Goal: Find contact information: Find contact information

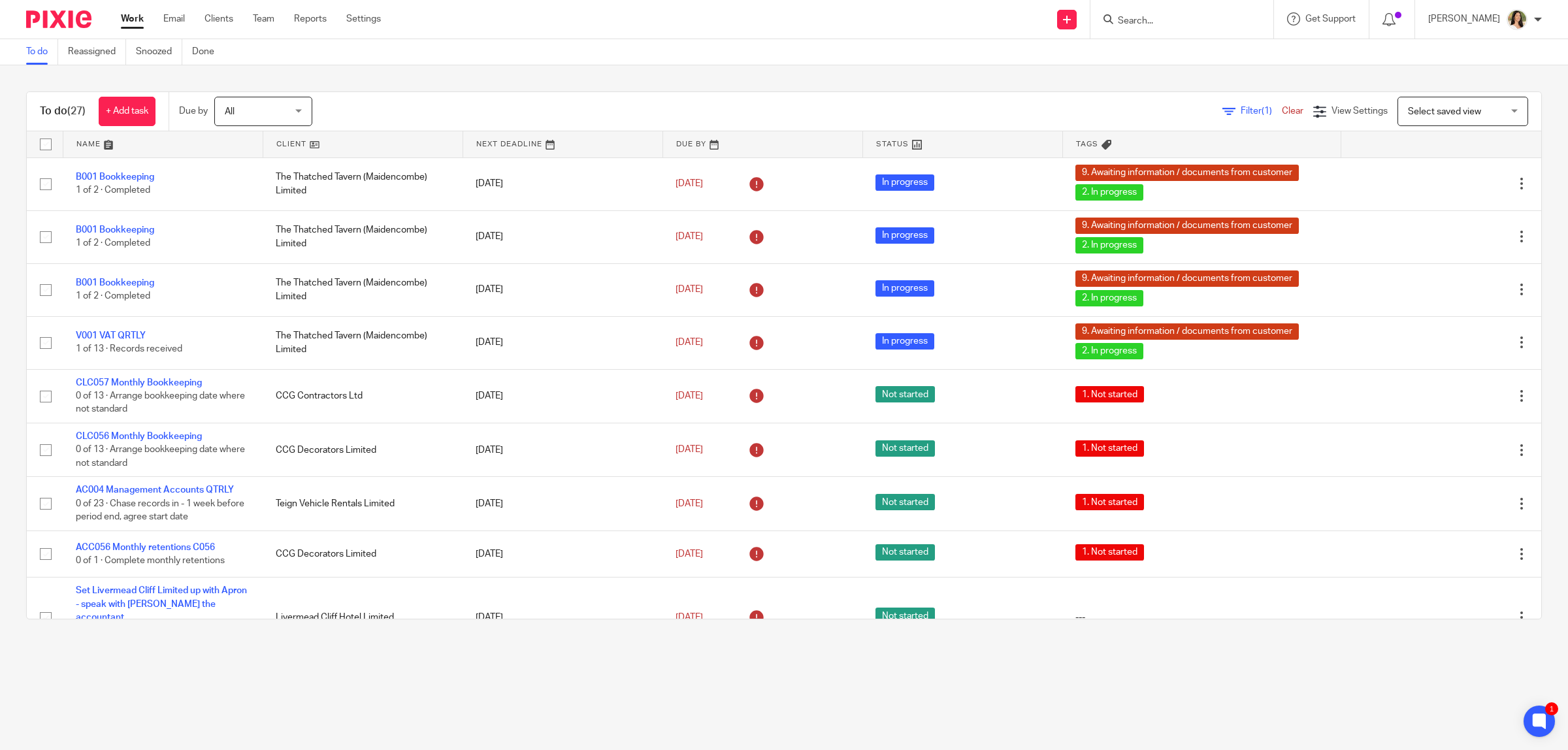
click at [1168, 13] on form at bounding box center [1186, 19] width 140 height 17
click at [1166, 23] on input "Search" at bounding box center [1175, 22] width 118 height 12
click at [1135, 22] on input "Search" at bounding box center [1175, 22] width 118 height 12
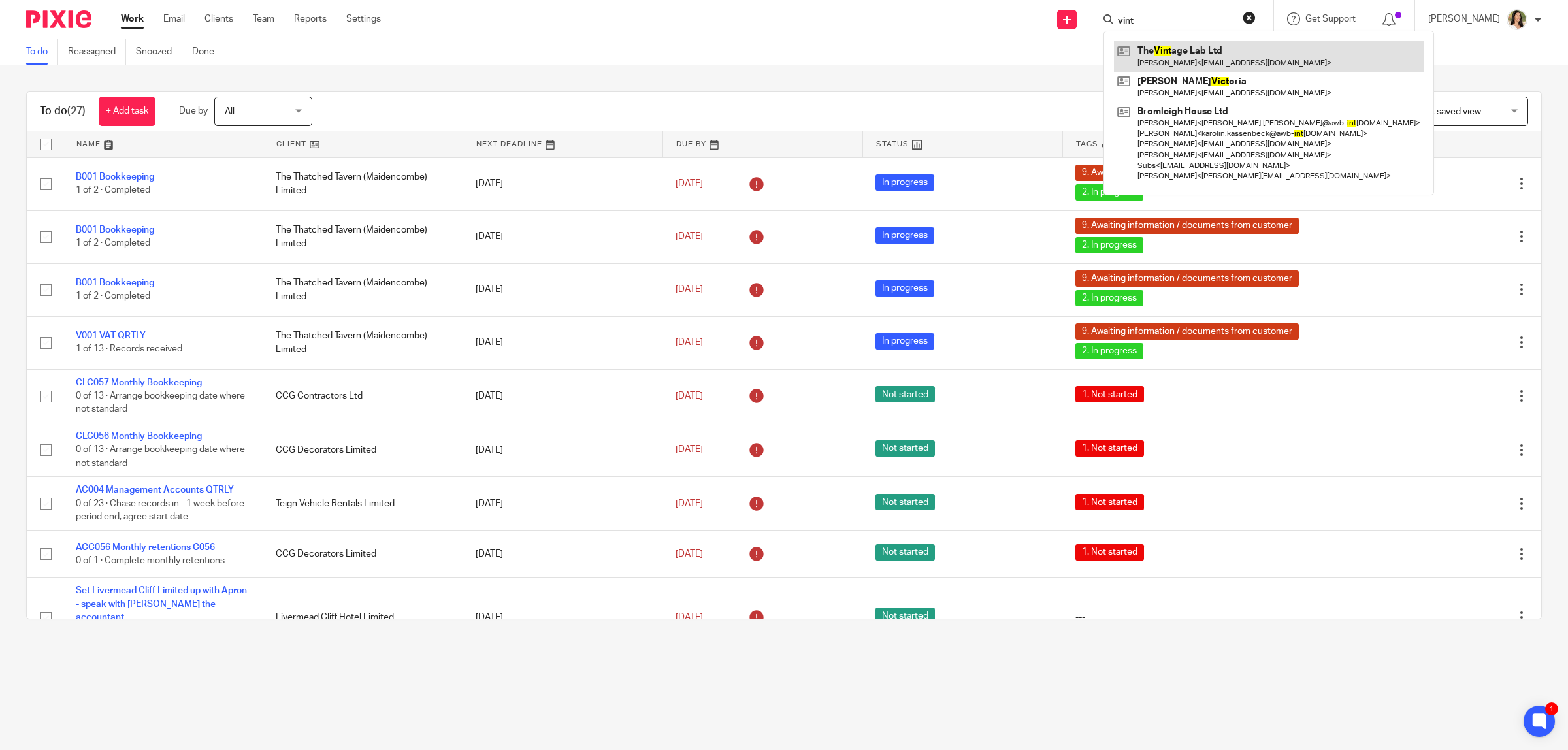
type input "vint"
click at [1168, 50] on link at bounding box center [1268, 56] width 310 height 30
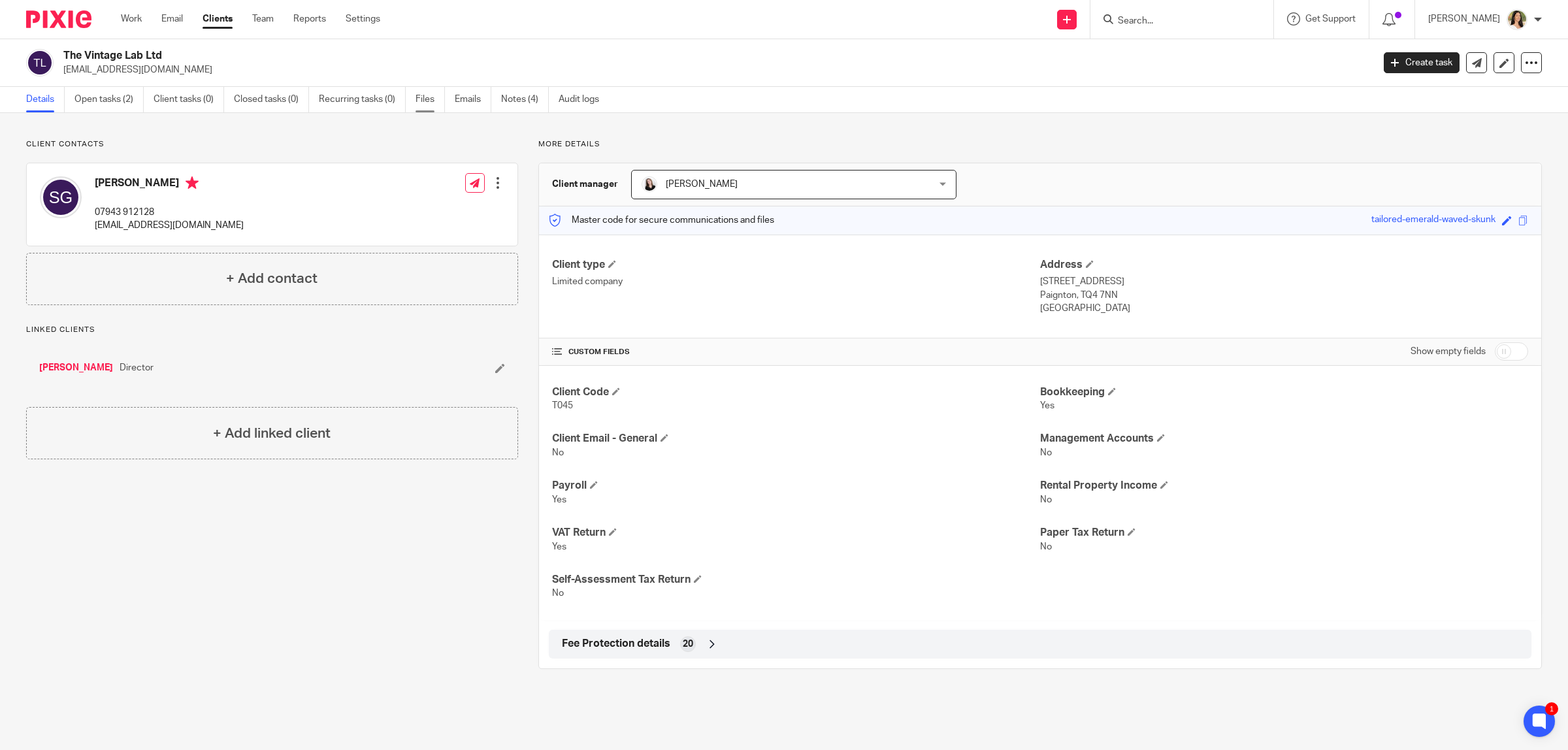
click at [434, 101] on link "Files" at bounding box center [429, 100] width 29 height 26
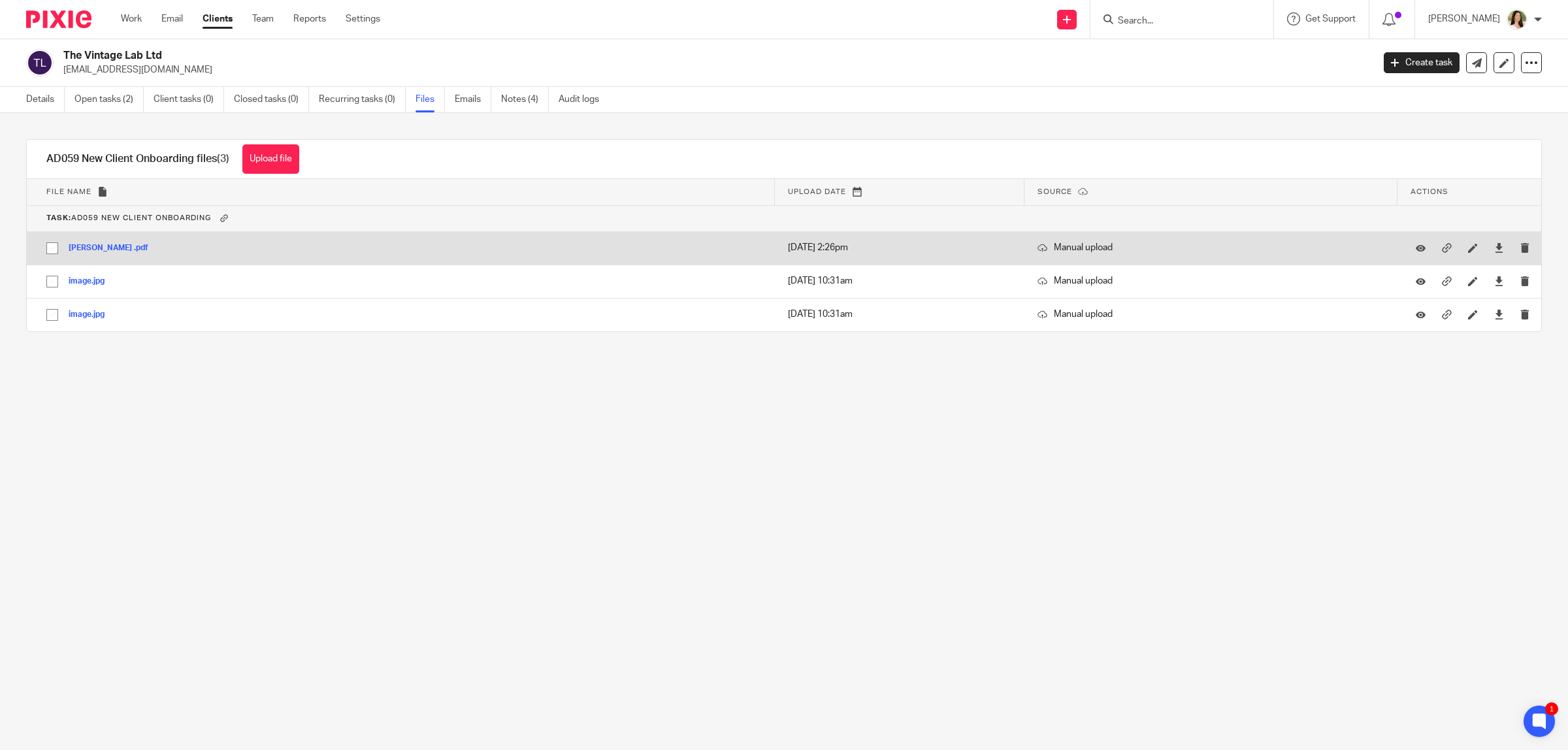
click at [100, 249] on button "Andrew price .pdf" at bounding box center [114, 248] width 90 height 9
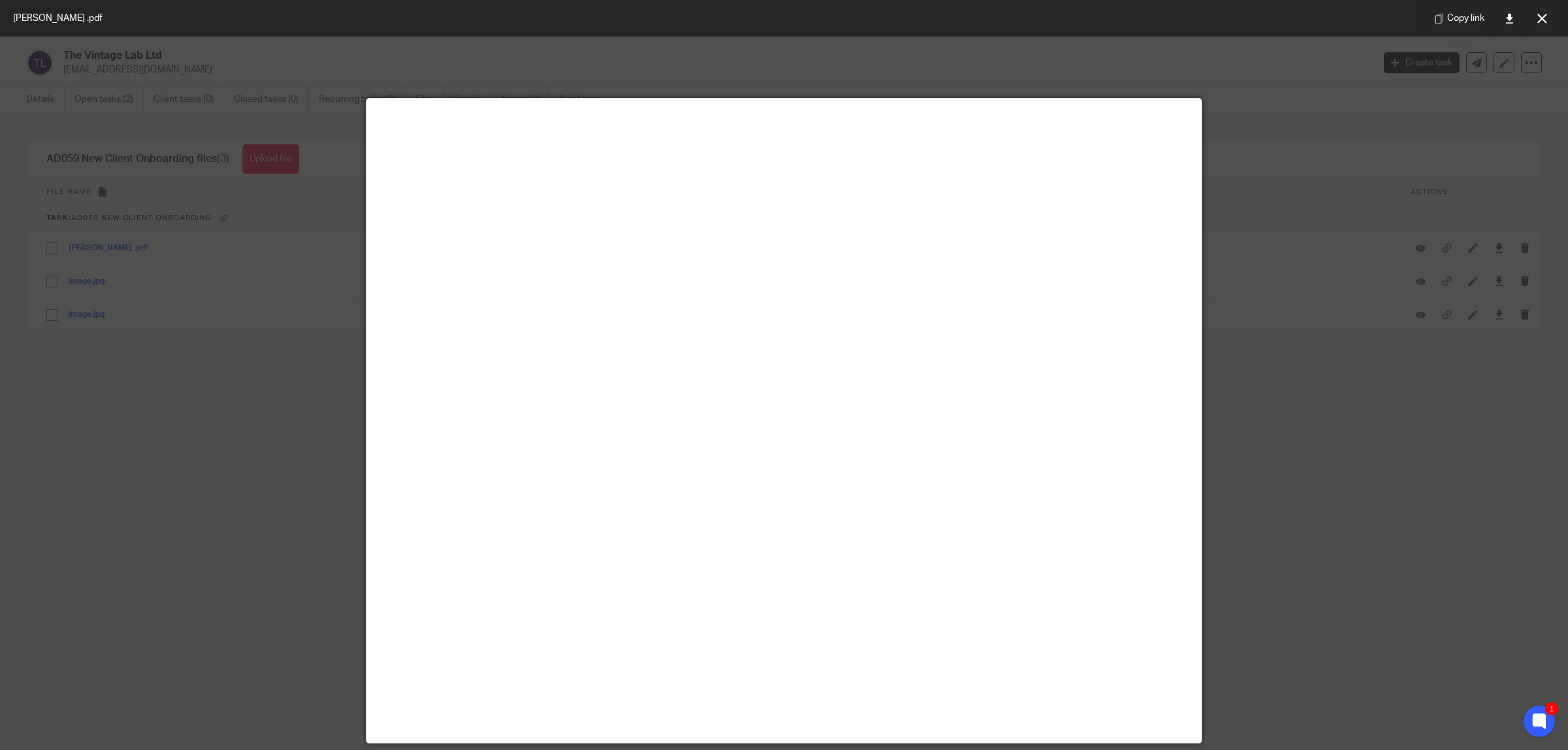
scroll to position [91, 0]
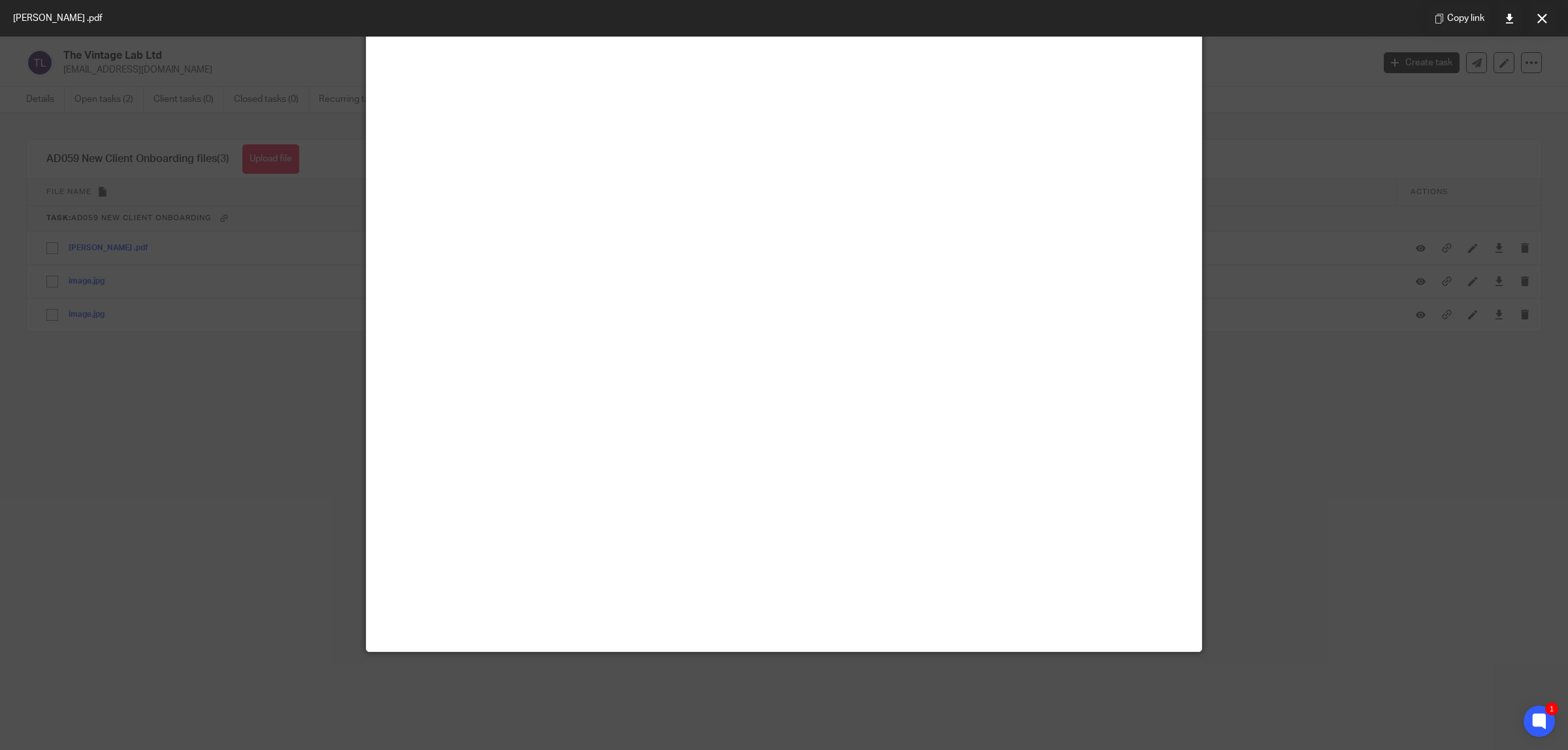
click at [213, 502] on div at bounding box center [784, 375] width 1568 height 750
click at [247, 441] on div at bounding box center [784, 375] width 1568 height 750
click at [1547, 26] on button at bounding box center [1541, 17] width 26 height 26
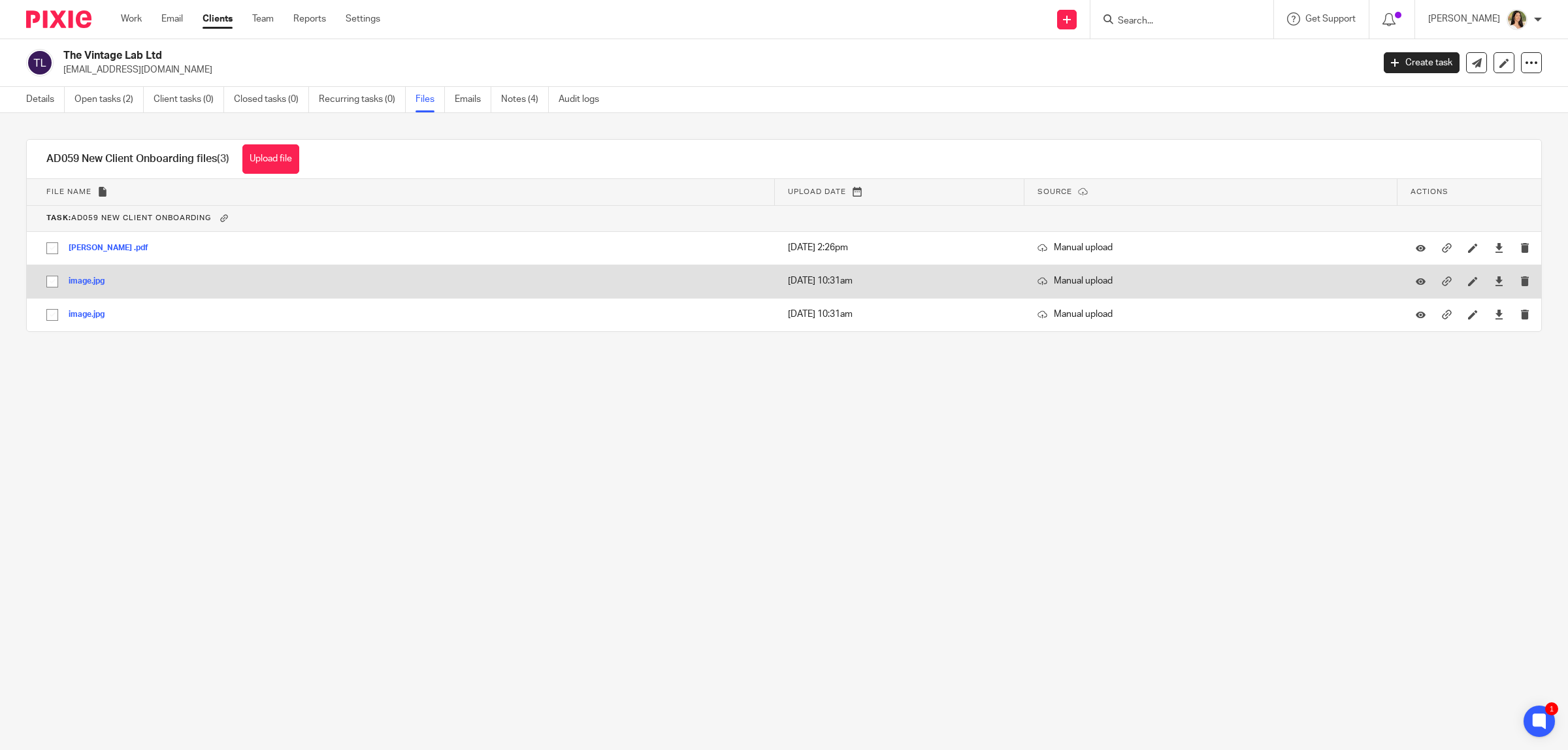
click at [101, 282] on button "image.jpg" at bounding box center [91, 282] width 46 height 9
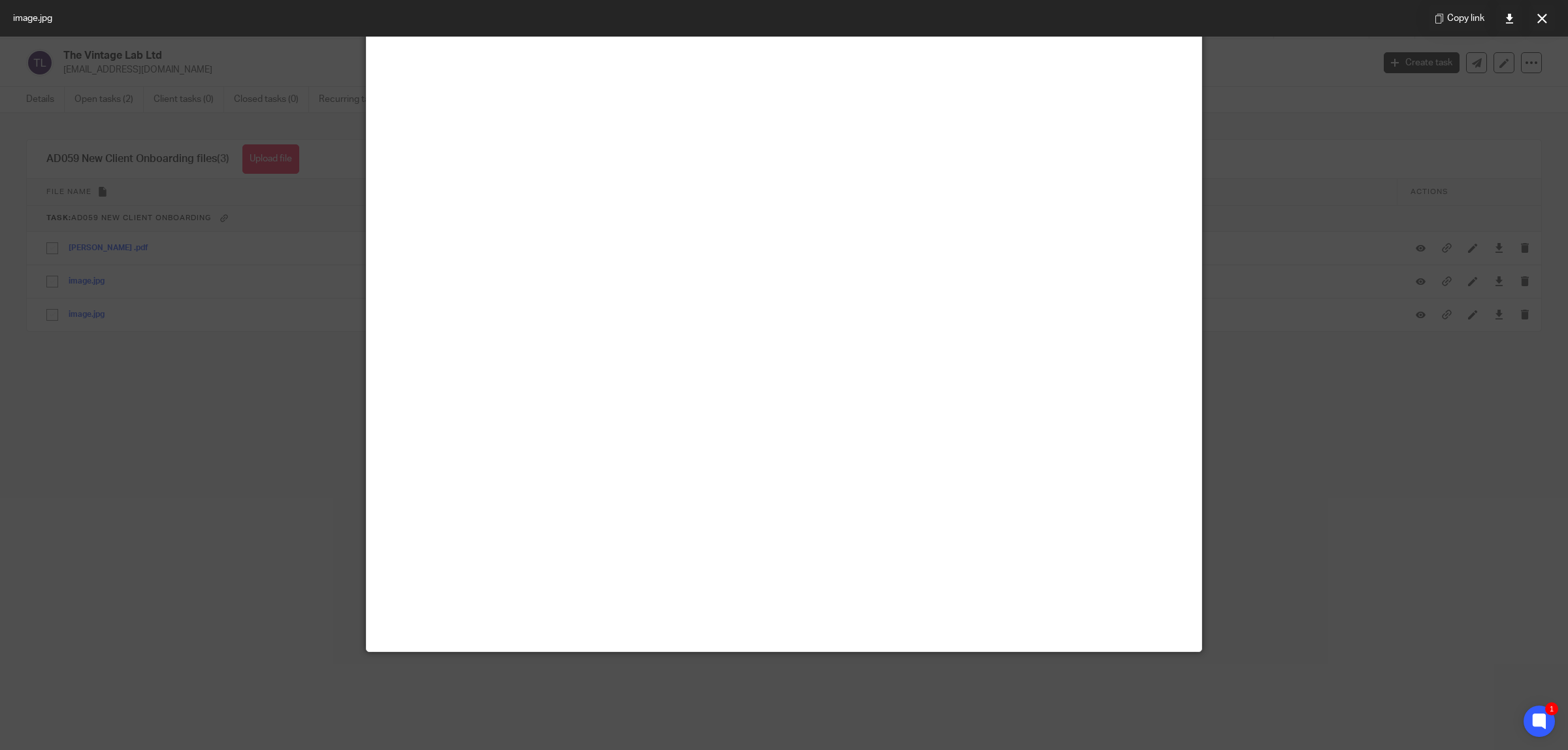
scroll to position [490, 0]
click at [165, 420] on div at bounding box center [784, 375] width 1568 height 750
click at [1539, 15] on icon at bounding box center [1542, 19] width 10 height 10
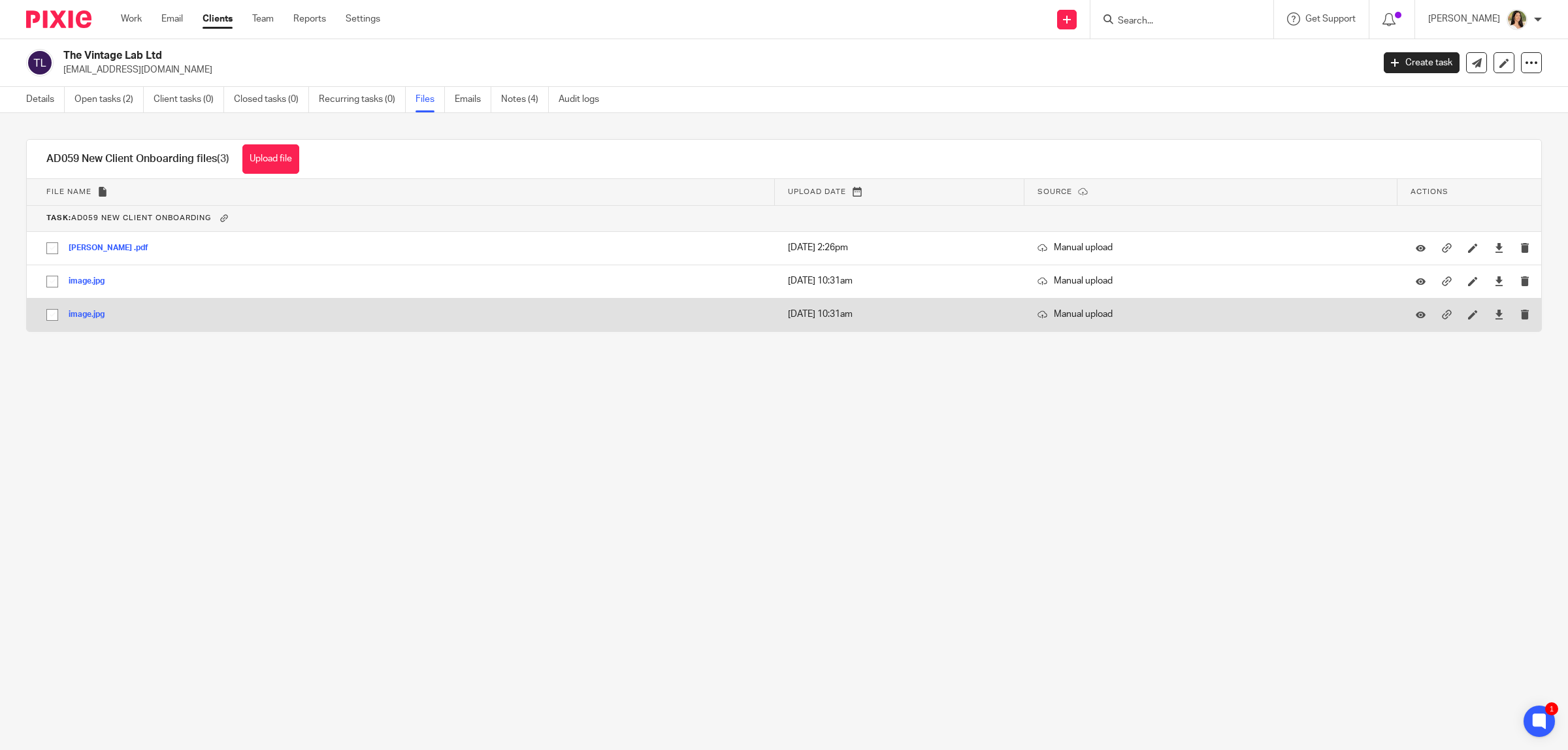
click at [82, 311] on button "image.jpg" at bounding box center [91, 315] width 46 height 9
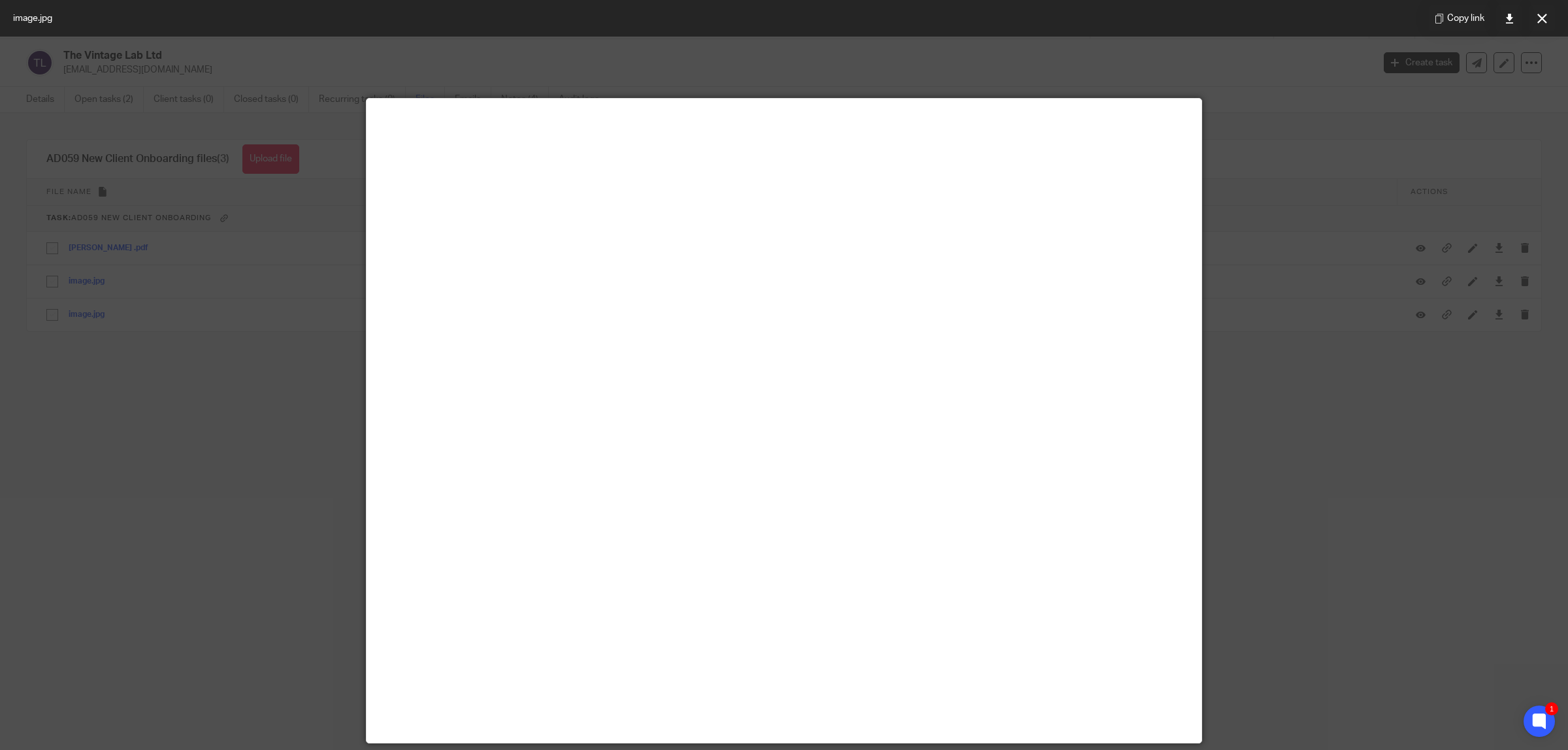
scroll to position [245, 0]
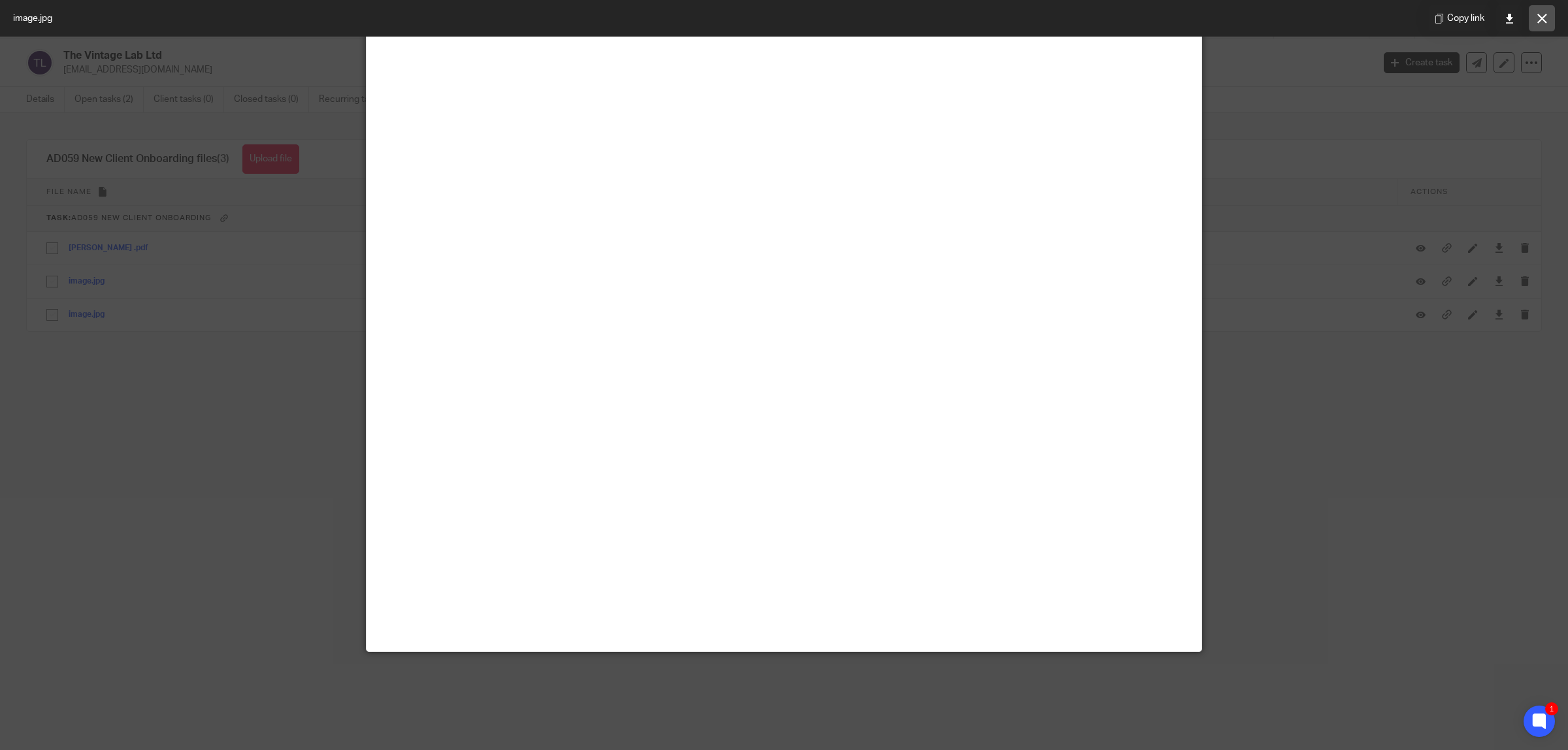
click at [1537, 20] on icon at bounding box center [1542, 19] width 10 height 10
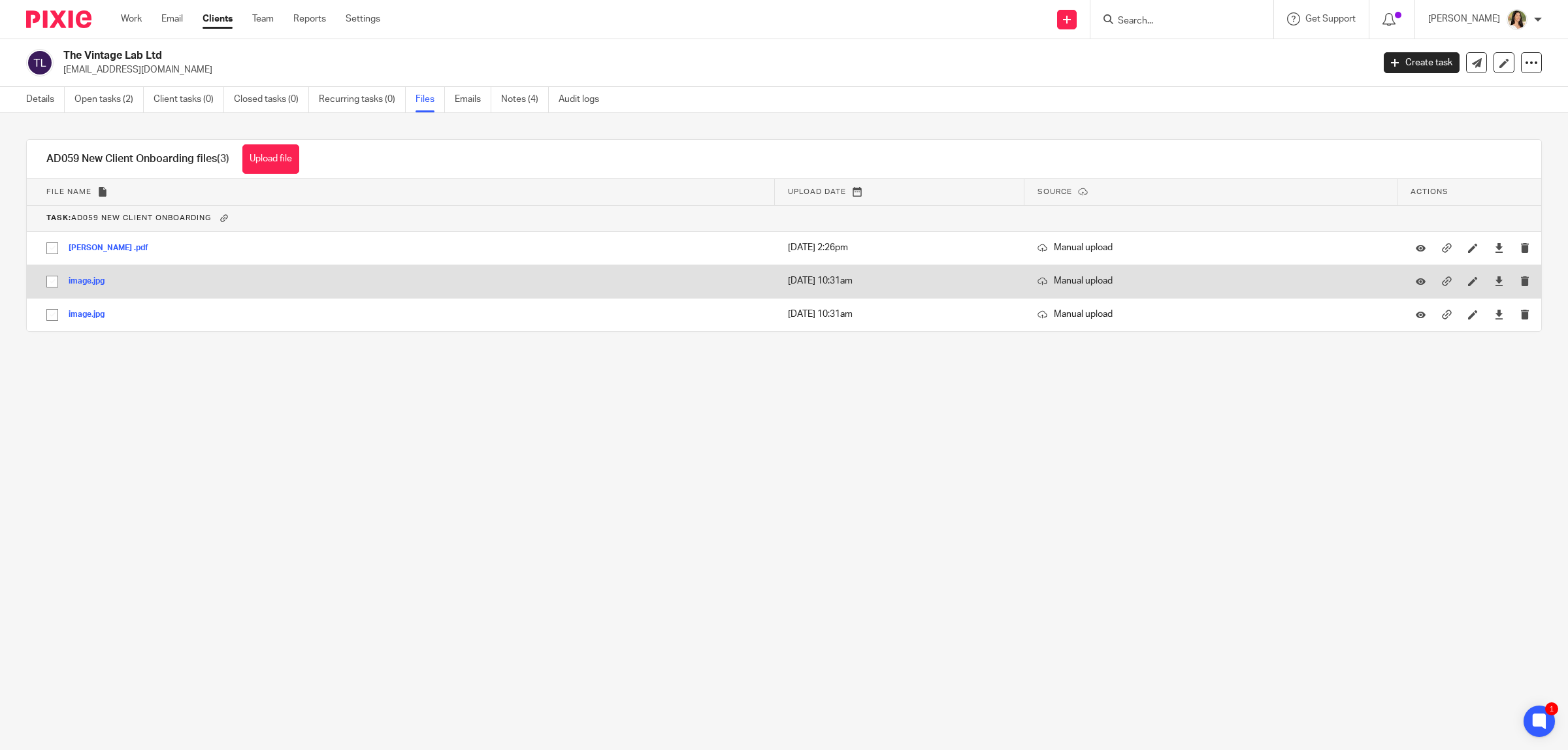
click at [99, 285] on button "image.jpg" at bounding box center [91, 282] width 46 height 9
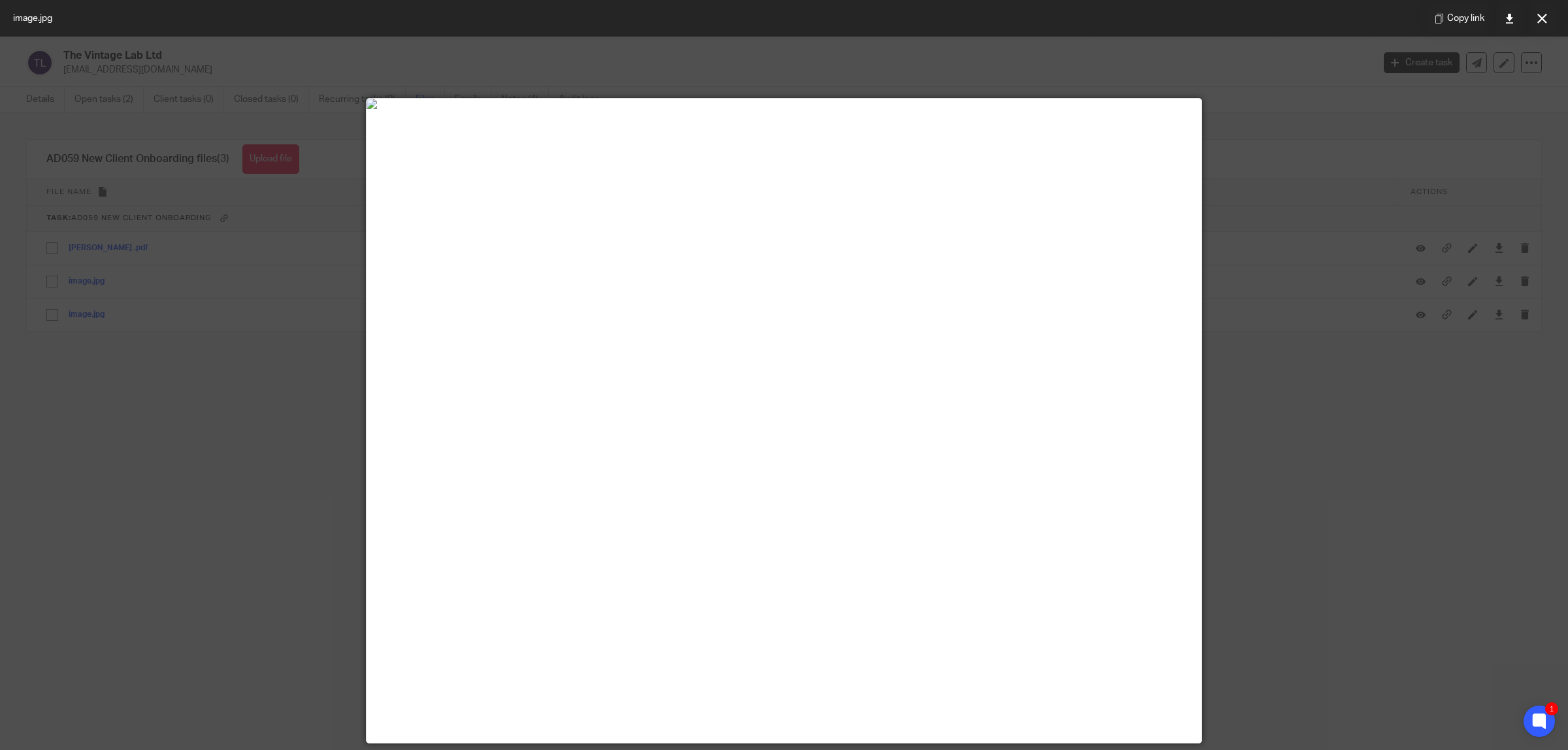
scroll to position [164, 0]
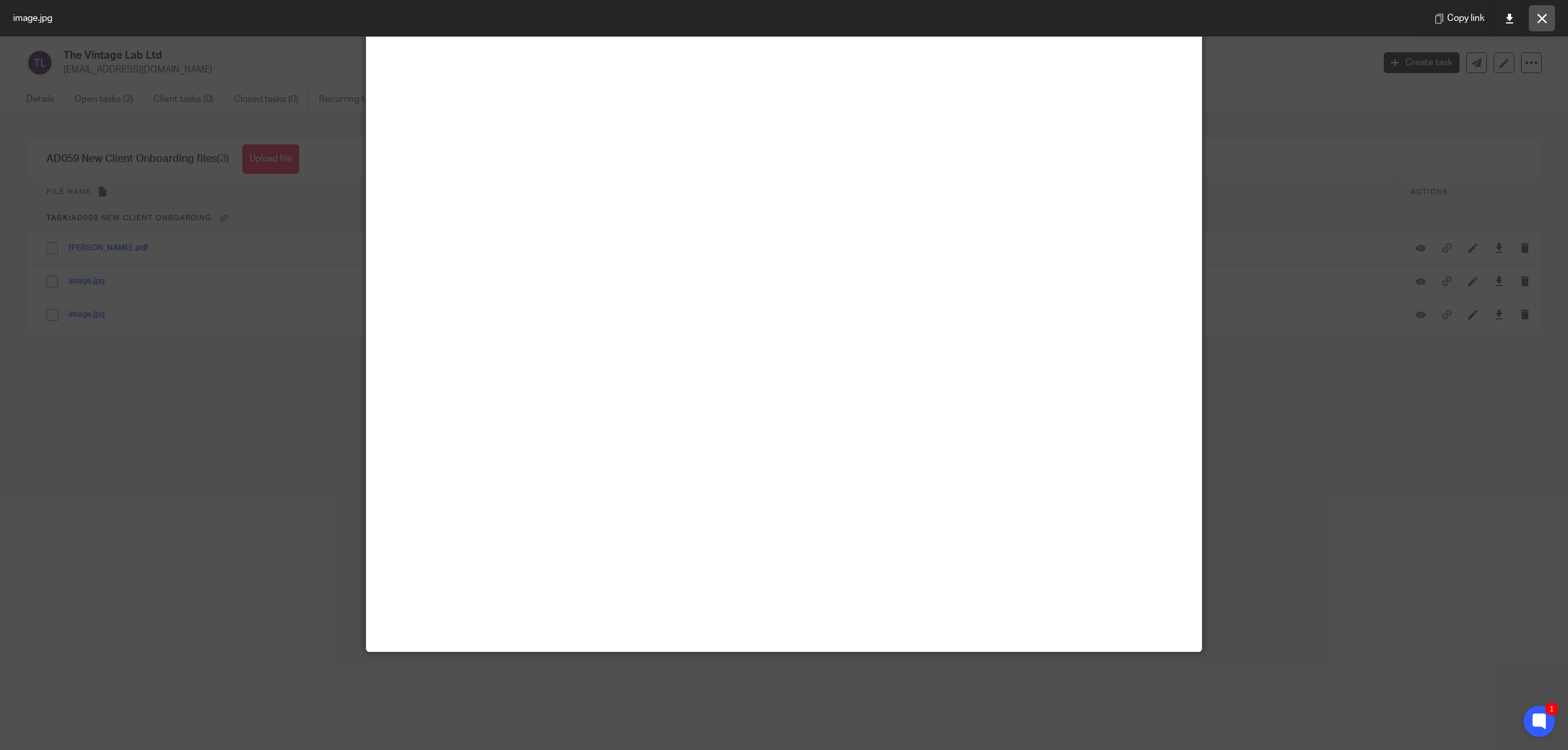
click at [1536, 21] on button at bounding box center [1541, 17] width 26 height 26
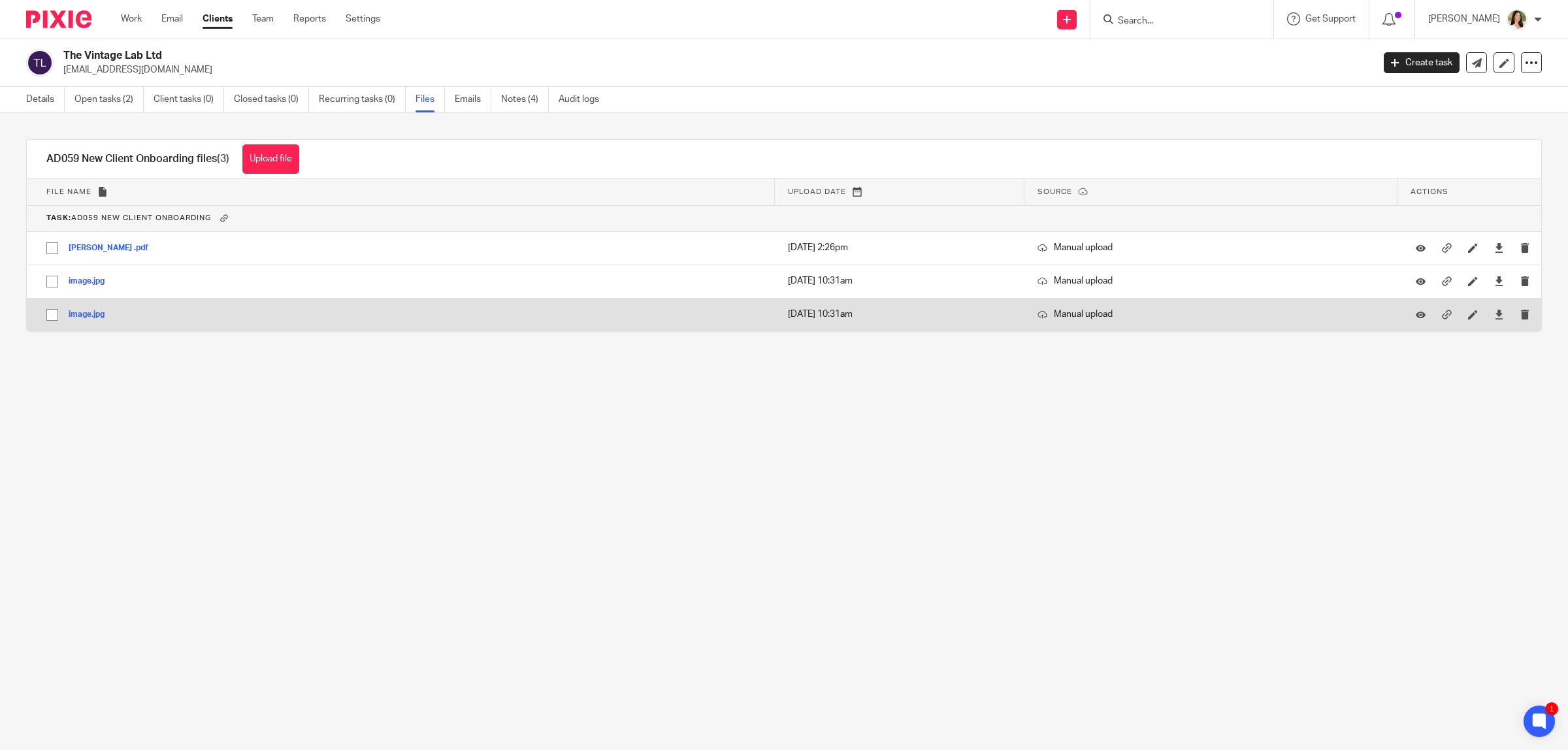
click at [53, 331] on td "image.jpg image Save" at bounding box center [400, 315] width 748 height 33
click at [76, 314] on button "image.jpg" at bounding box center [91, 315] width 46 height 9
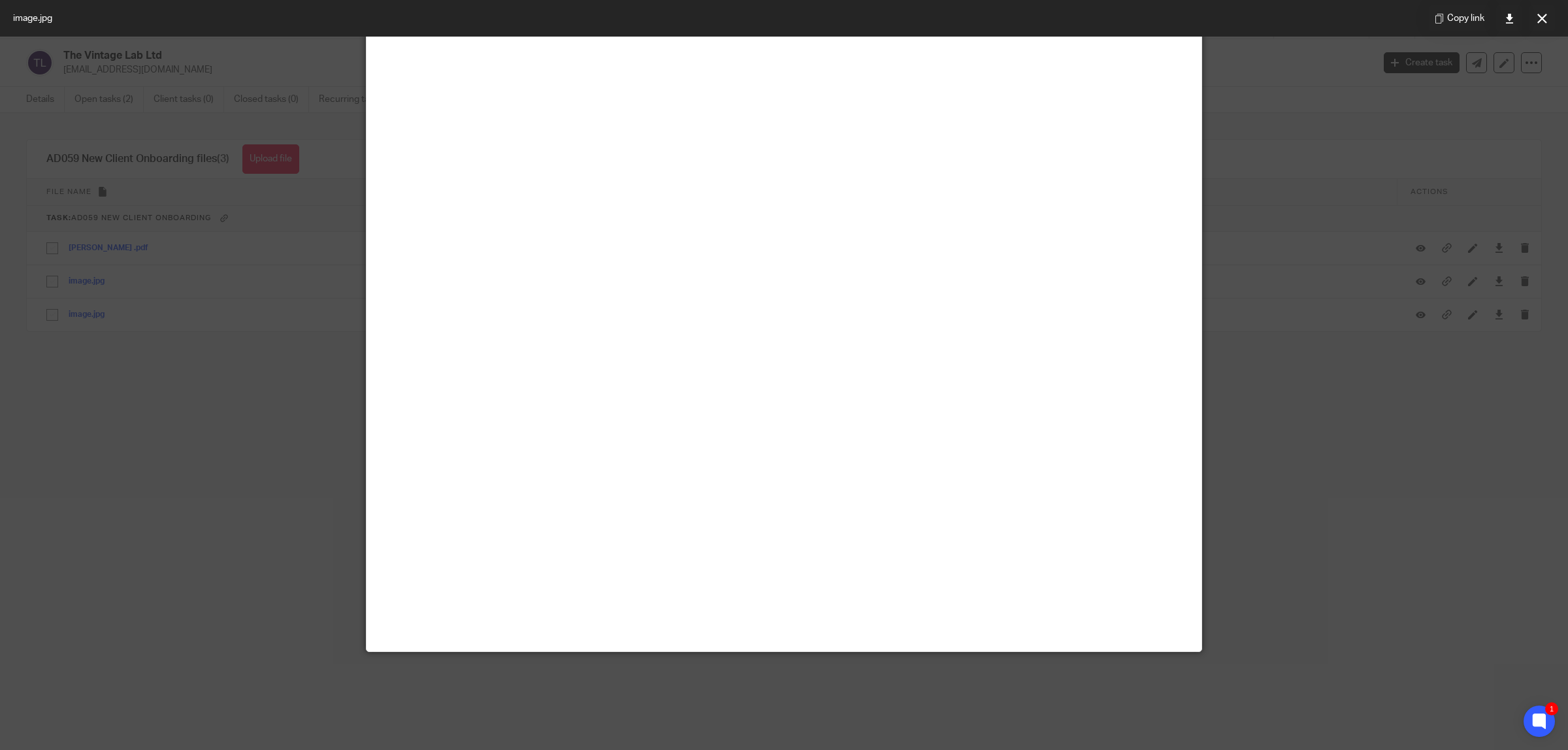
scroll to position [326, 0]
click at [1545, 17] on icon at bounding box center [1542, 19] width 10 height 10
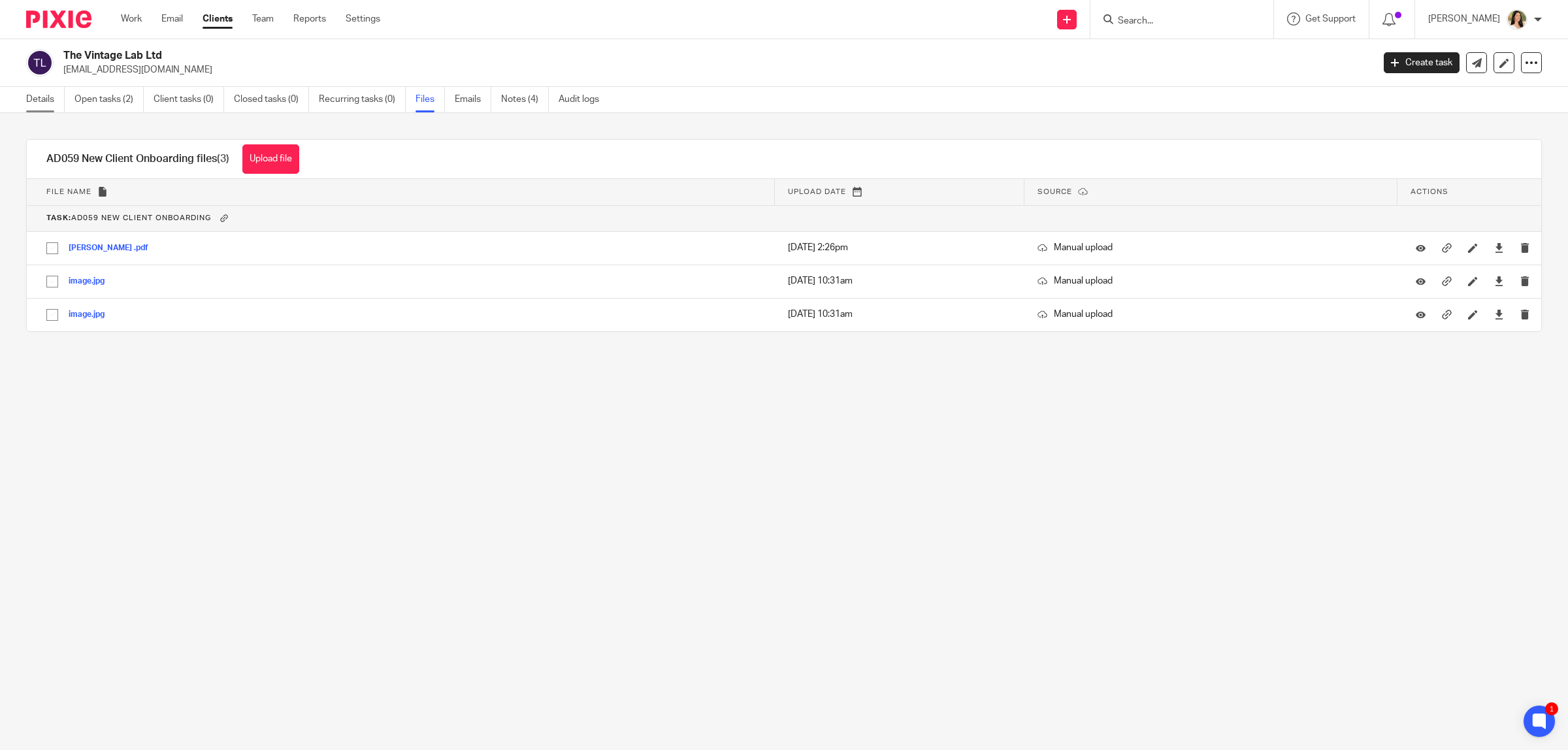
click at [28, 96] on link "Details" at bounding box center [45, 100] width 38 height 26
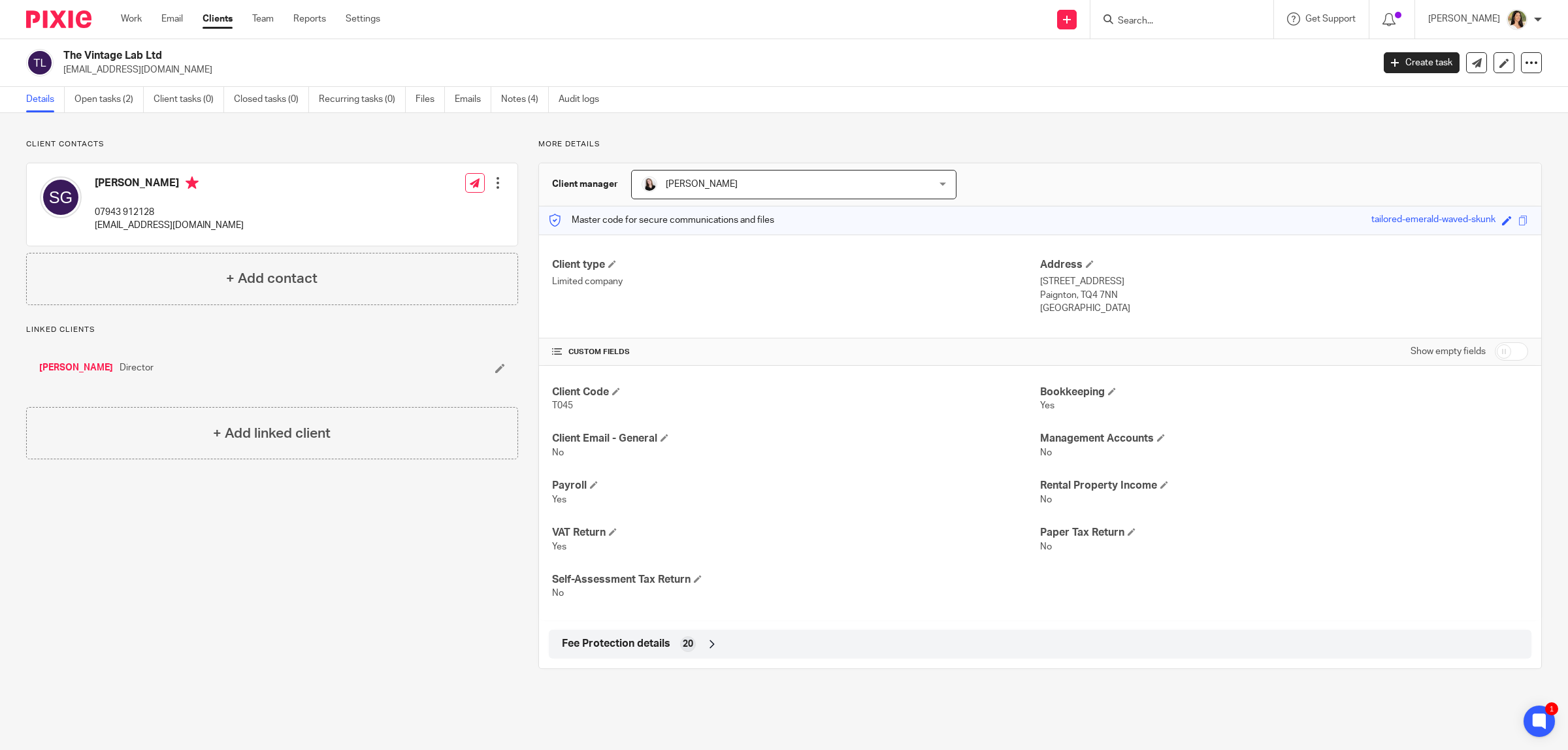
drag, startPoint x: 176, startPoint y: 72, endPoint x: 63, endPoint y: 70, distance: 113.0
click at [63, 70] on p "[EMAIL_ADDRESS][DOMAIN_NAME]" at bounding box center [713, 70] width 1301 height 13
copy p "info@thevintagelabltd.com"
click at [1132, 17] on input "Search" at bounding box center [1175, 22] width 118 height 12
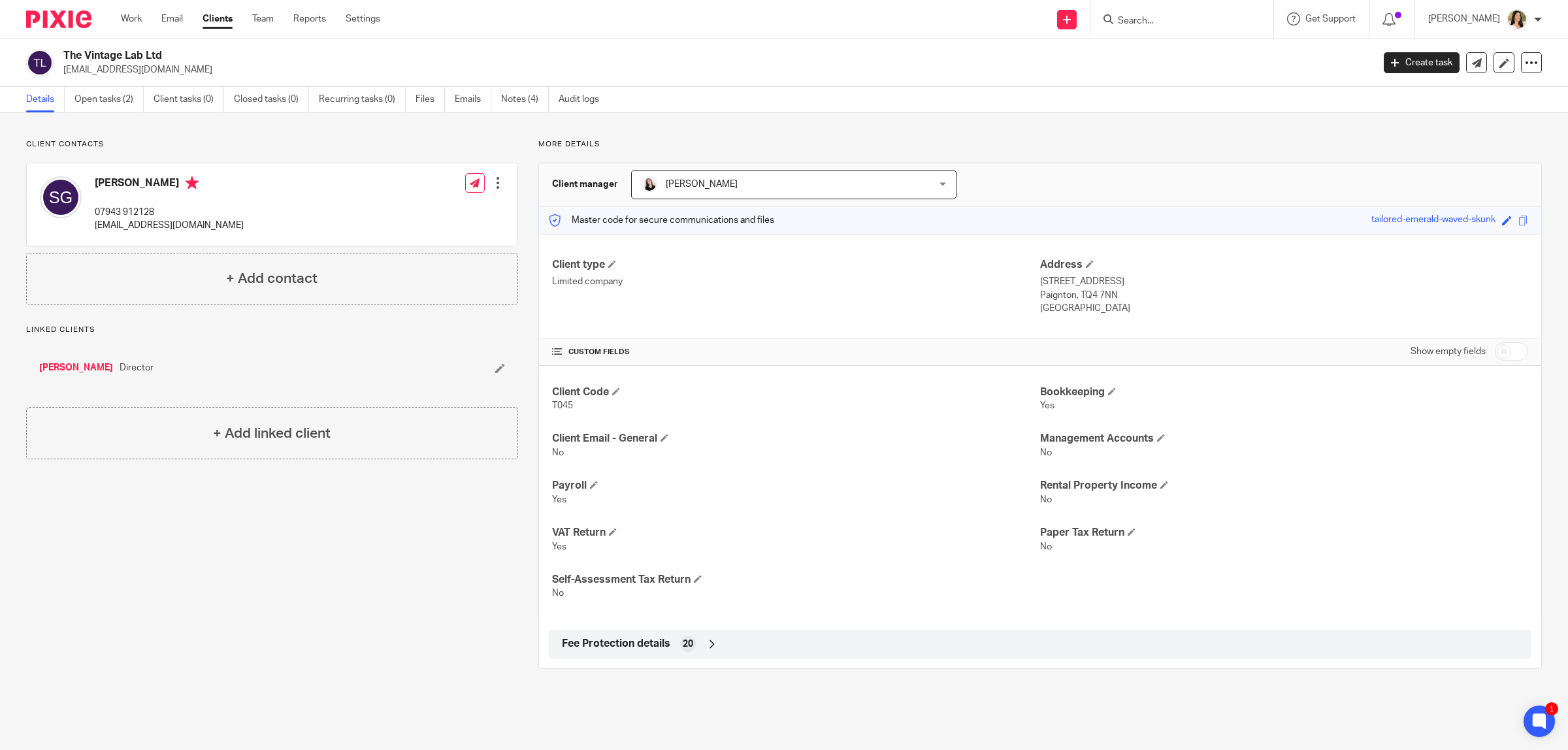
click at [122, 184] on h4 "[PERSON_NAME]" at bounding box center [169, 184] width 149 height 17
click at [116, 180] on h4 "[PERSON_NAME]" at bounding box center [169, 184] width 149 height 17
click at [72, 193] on img at bounding box center [61, 197] width 42 height 42
click at [109, 183] on h4 "[PERSON_NAME]" at bounding box center [169, 184] width 149 height 17
click at [288, 200] on div "Scott Glover 07943 912128 scottglove246@gmail.com Edit contact Create client fr…" at bounding box center [272, 204] width 491 height 82
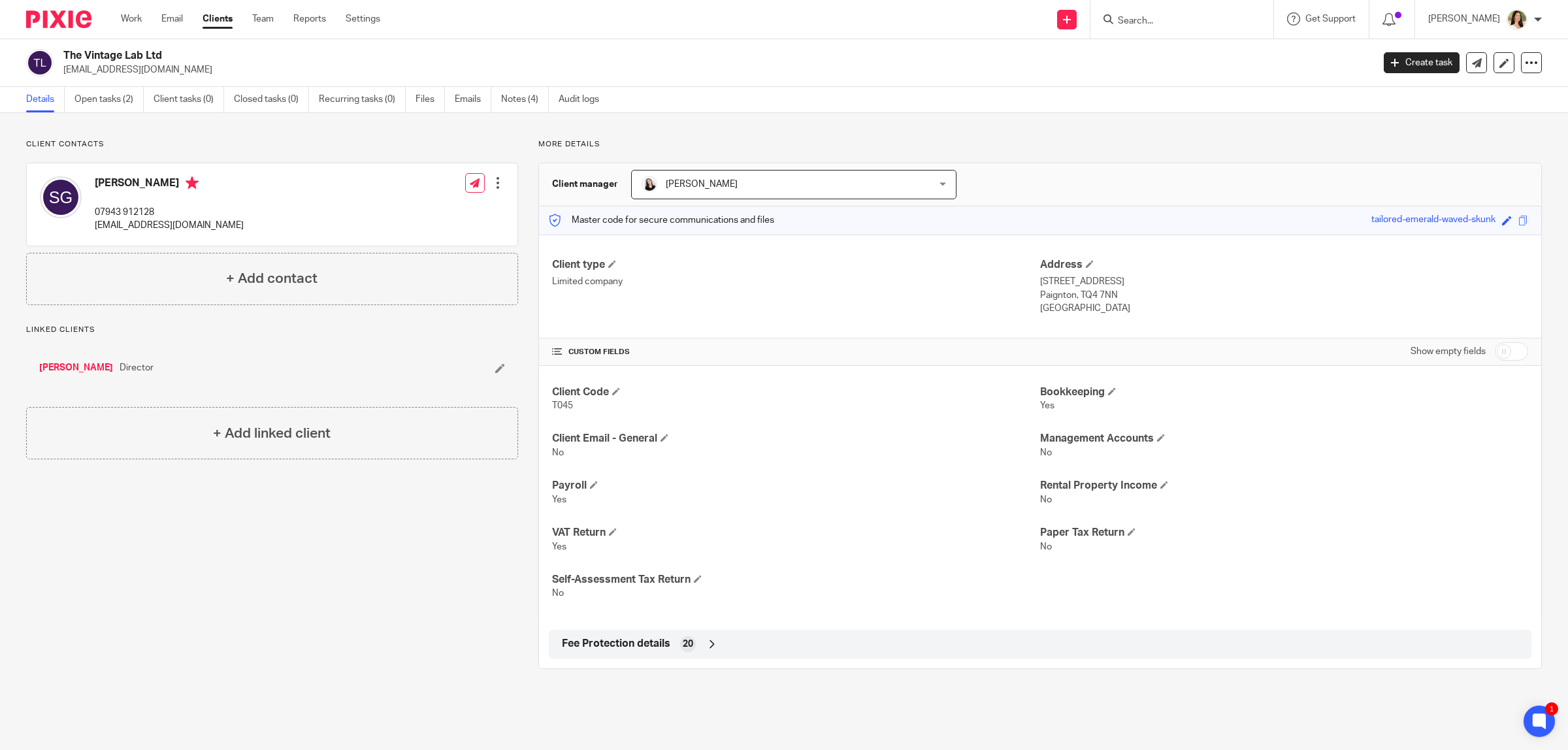
click at [498, 182] on div at bounding box center [498, 183] width 13 height 13
click at [56, 363] on link "[PERSON_NAME]" at bounding box center [76, 368] width 74 height 13
